Goal: Find specific page/section: Find specific page/section

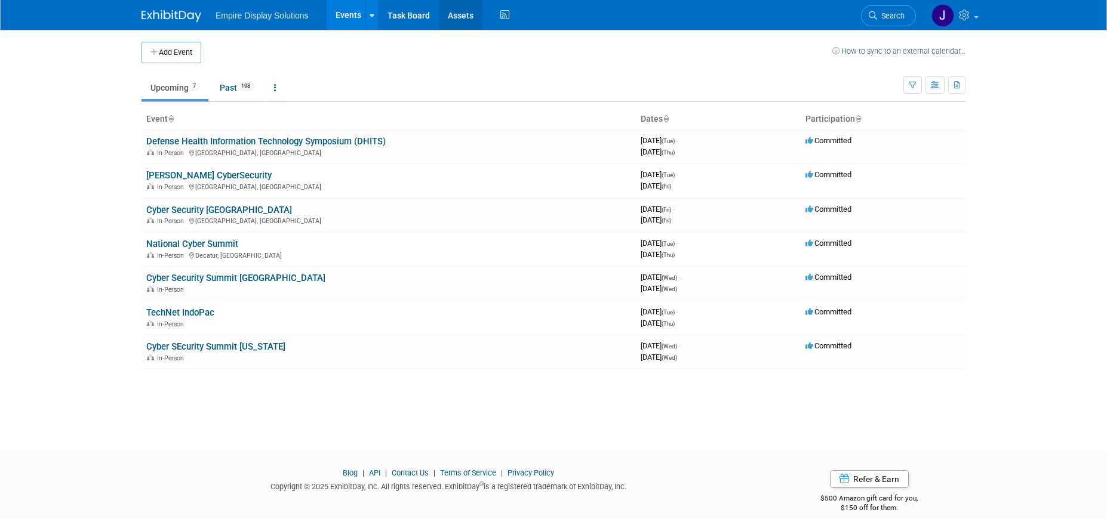
click at [463, 18] on link "Assets" at bounding box center [461, 15] width 44 height 30
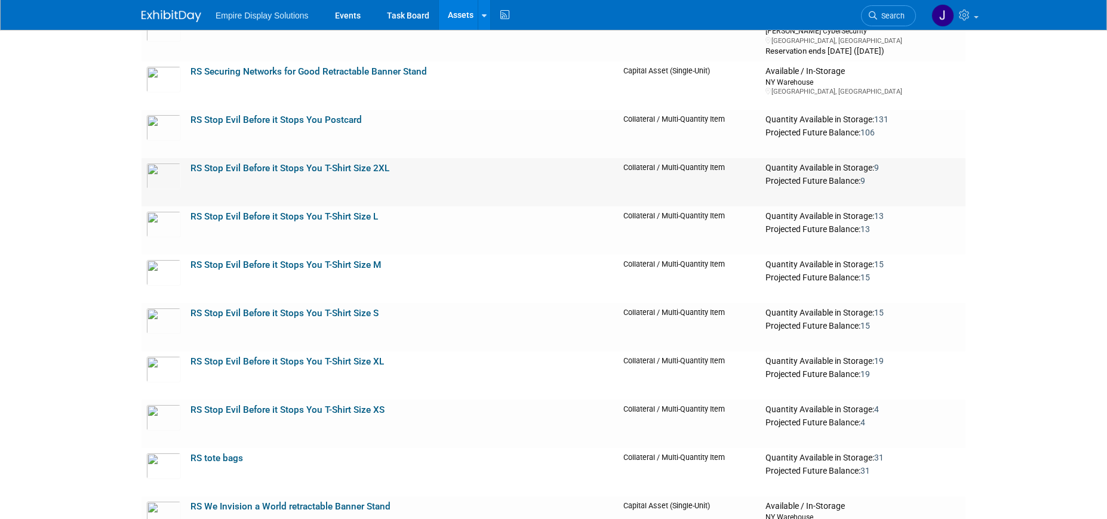
scroll to position [4038, 0]
drag, startPoint x: 382, startPoint y: 219, endPoint x: 192, endPoint y: 214, distance: 189.9
click at [190, 214] on td "RS Stop Evil Before it Stops You T-Shirt Size L" at bounding box center [402, 229] width 433 height 48
copy link "RS Stop Evil Before it Stops You T-Shirt Size L"
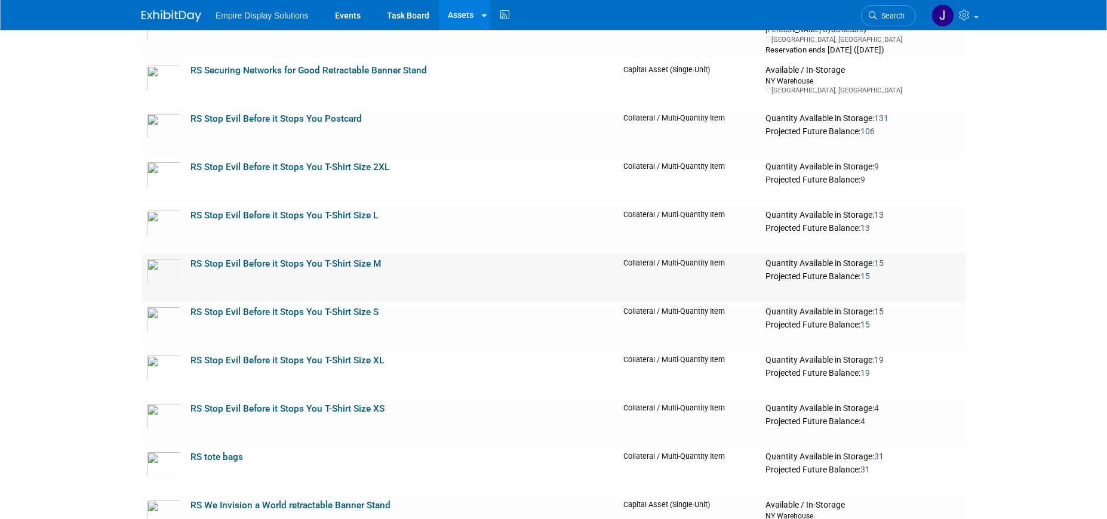
drag, startPoint x: 383, startPoint y: 267, endPoint x: 227, endPoint y: 267, distance: 156.4
click at [227, 267] on td "RS Stop Evil Before it Stops You T-Shirt Size M" at bounding box center [402, 278] width 433 height 48
drag, startPoint x: 392, startPoint y: 360, endPoint x: 191, endPoint y: 360, distance: 201.2
click at [190, 360] on td "RS Stop Evil Before it Stops You T-Shirt Size XL" at bounding box center [402, 375] width 433 height 48
copy link "RS Stop Evil Before it Stops You T-Shirt Size XL"
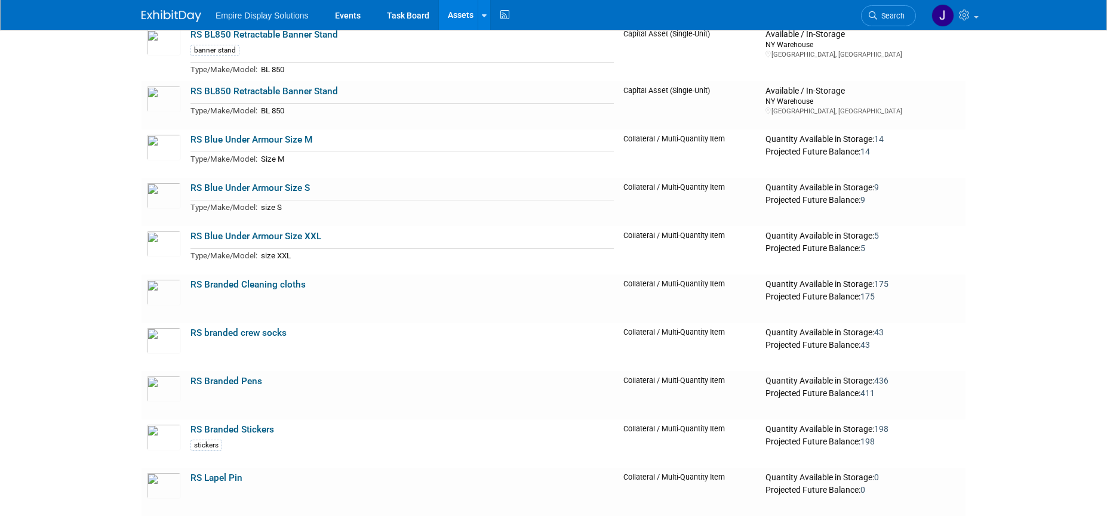
scroll to position [3381, 0]
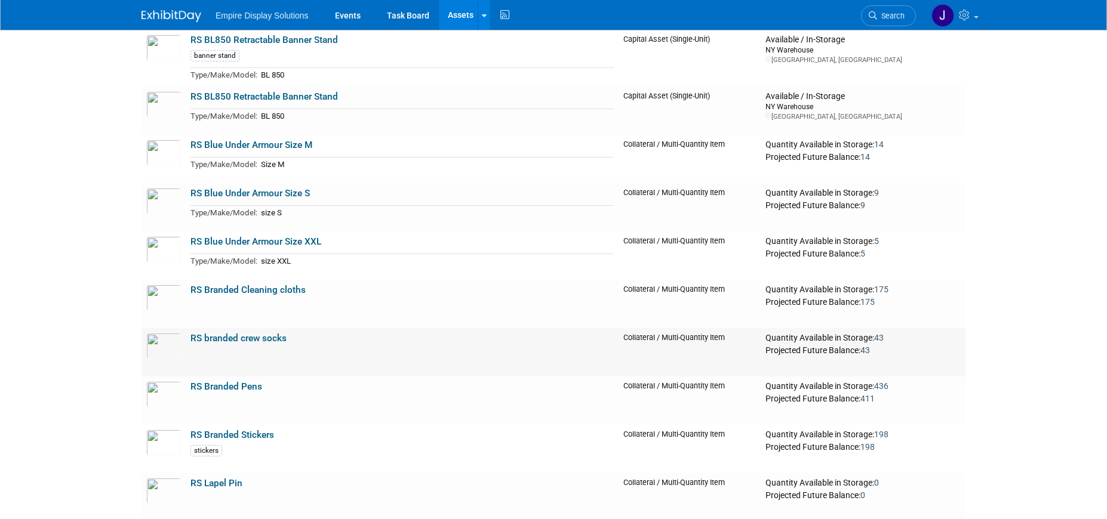
click at [299, 337] on td "RS branded crew socks" at bounding box center [402, 352] width 433 height 48
drag, startPoint x: 287, startPoint y: 338, endPoint x: 191, endPoint y: 335, distance: 95.6
click at [190, 335] on td "RS branded crew socks" at bounding box center [402, 352] width 433 height 48
copy link "RS branded crew socks"
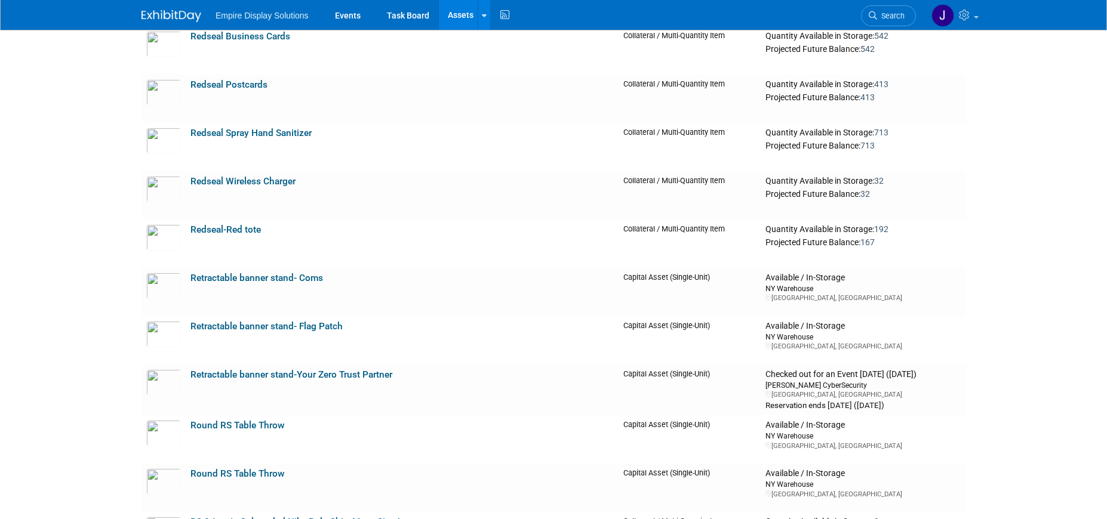
scroll to position [2597, 0]
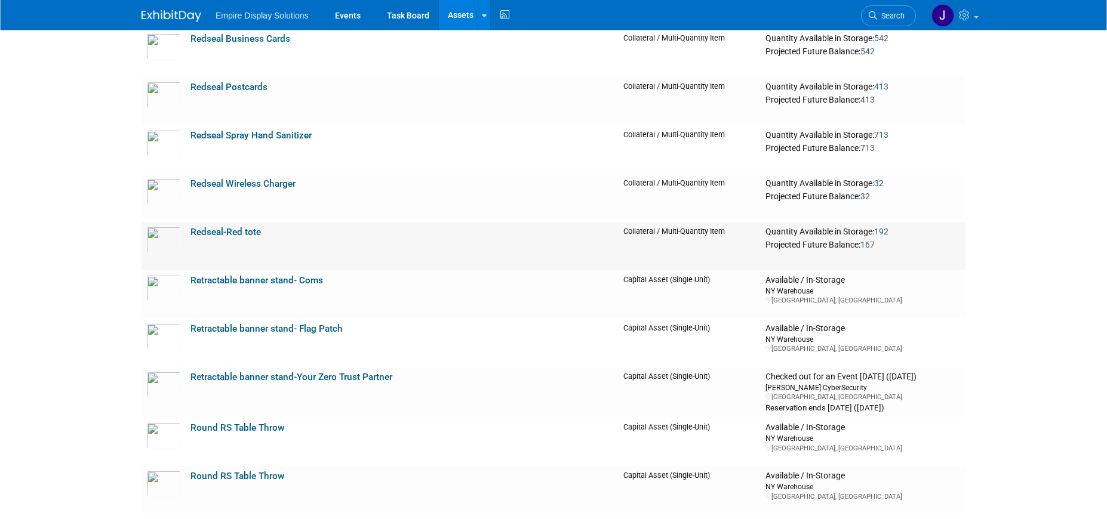
drag, startPoint x: 268, startPoint y: 236, endPoint x: 192, endPoint y: 230, distance: 75.5
click at [192, 230] on td "Redseal-Red tote" at bounding box center [402, 246] width 433 height 48
copy link "Redseal-Red tote"
